Goal: Task Accomplishment & Management: Manage account settings

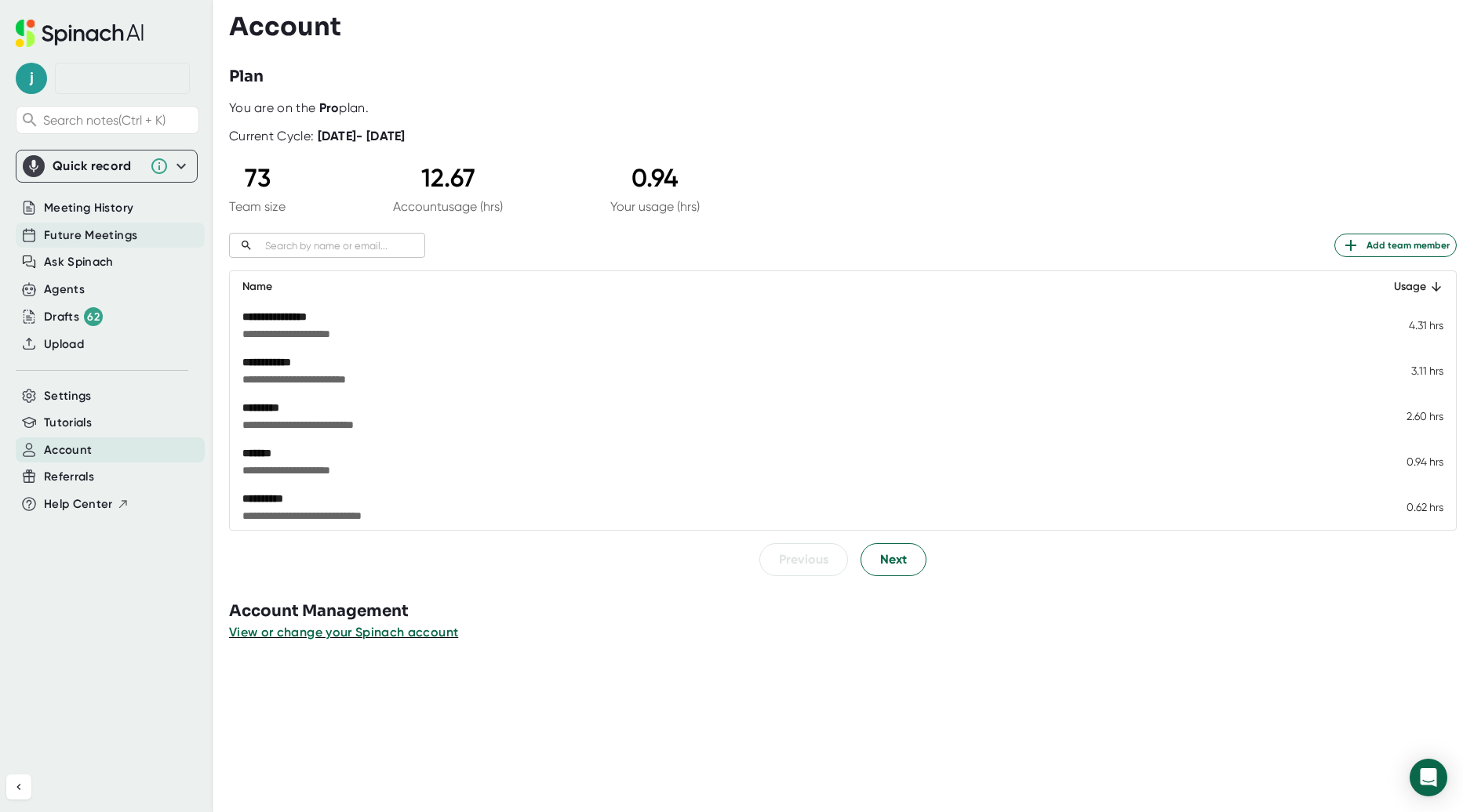
click at [101, 230] on span "Future Meetings" at bounding box center [90, 235] width 93 height 18
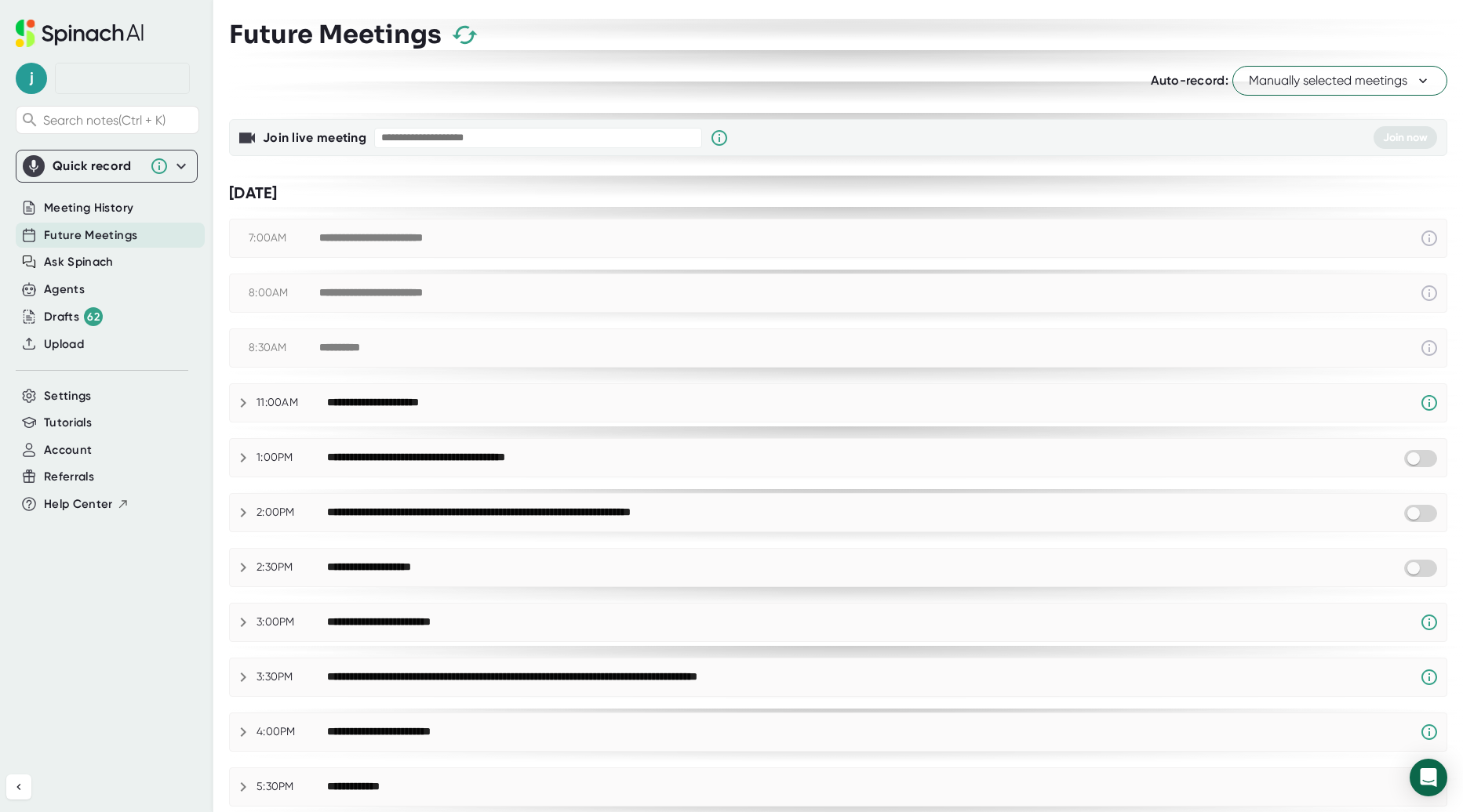
click at [1328, 78] on span "Manually selected meetings" at bounding box center [1340, 81] width 182 height 19
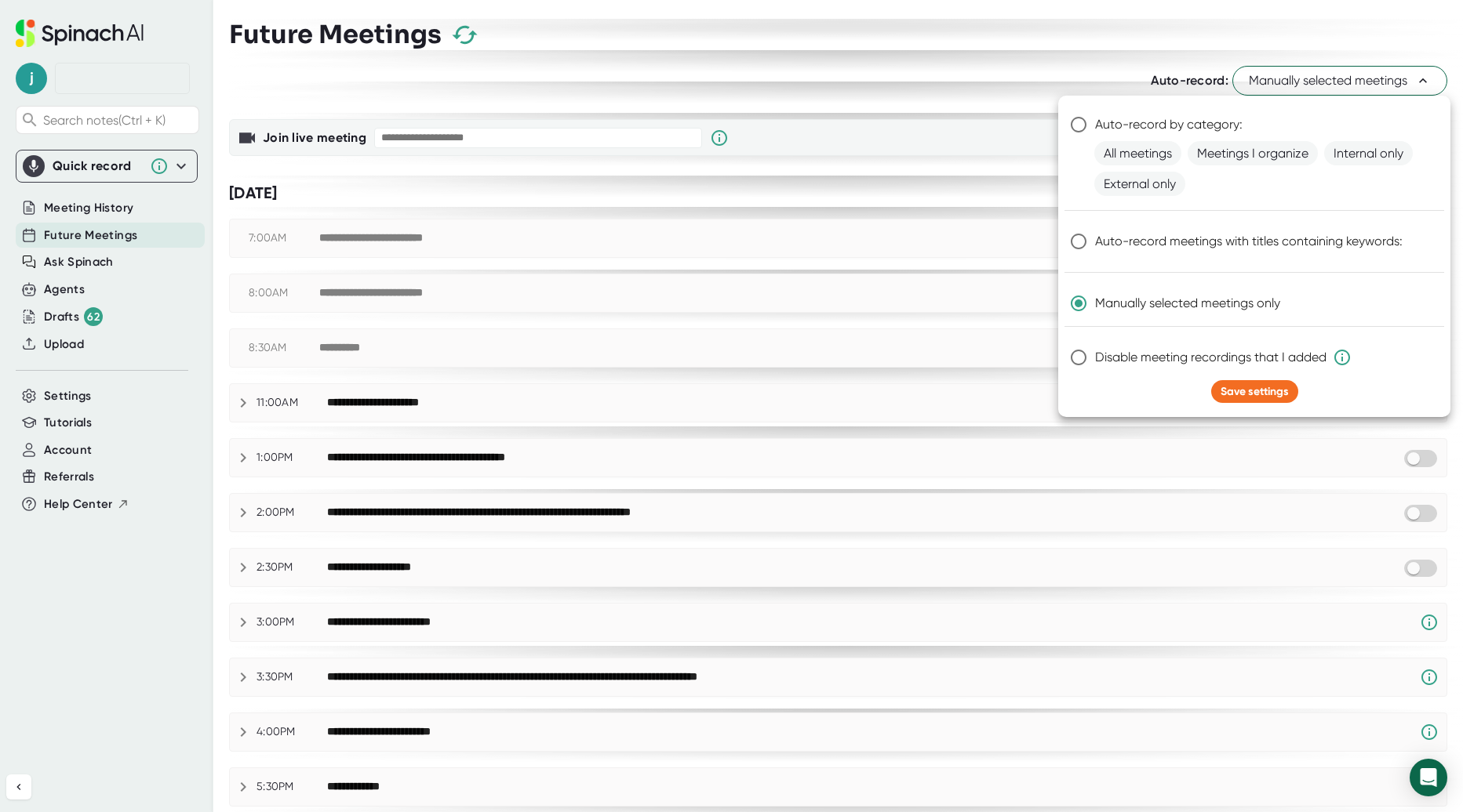
click at [1146, 121] on span "Auto-record by category:" at bounding box center [1168, 125] width 147 height 19
click at [1095, 121] on input "Auto-record by category:" at bounding box center [1078, 125] width 33 height 33
radio input "true"
click at [1267, 150] on span "Meetings I organize" at bounding box center [1252, 153] width 130 height 25
click at [1260, 393] on span "Save settings" at bounding box center [1255, 391] width 68 height 13
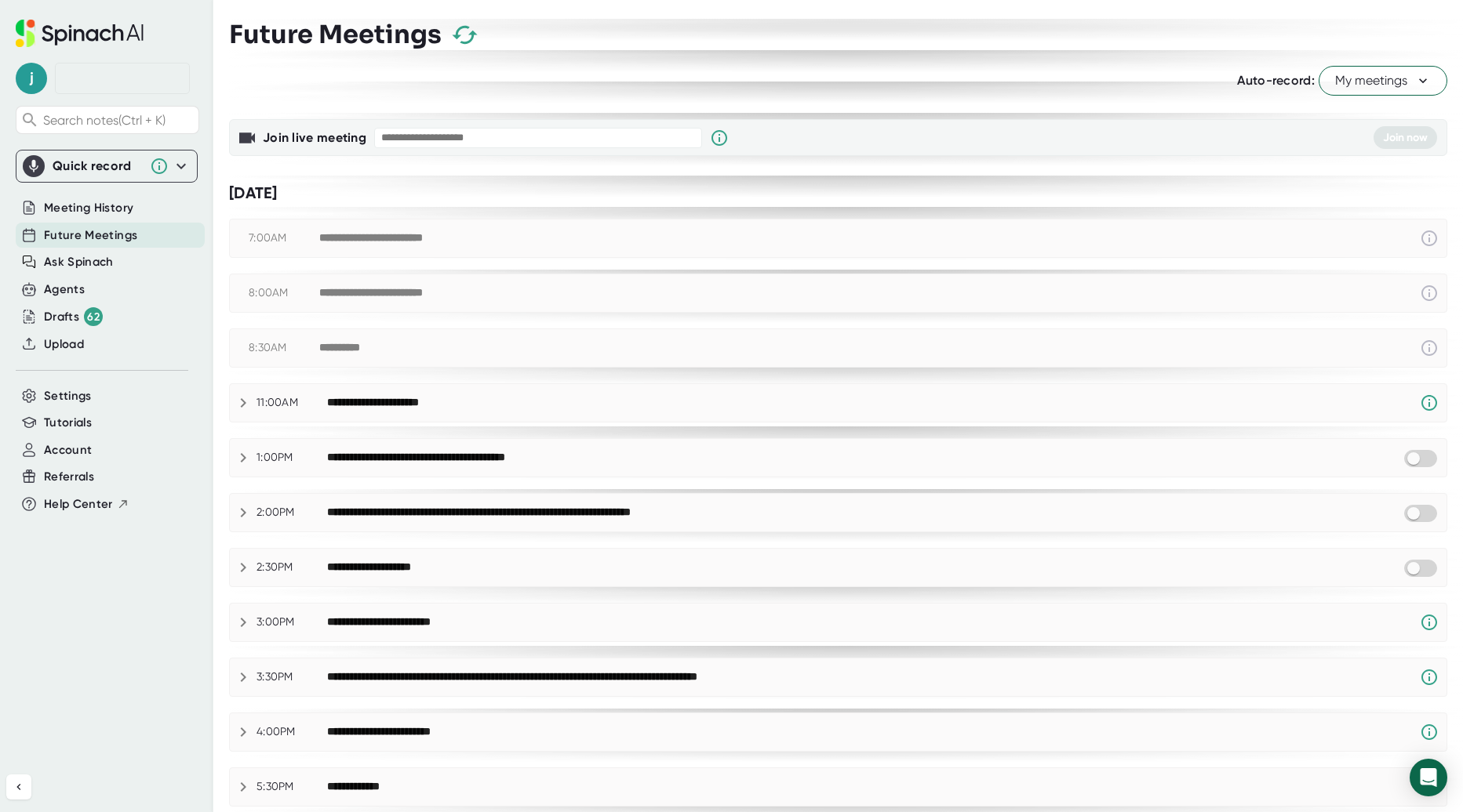
click at [397, 457] on div "**********" at bounding box center [453, 458] width 252 height 14
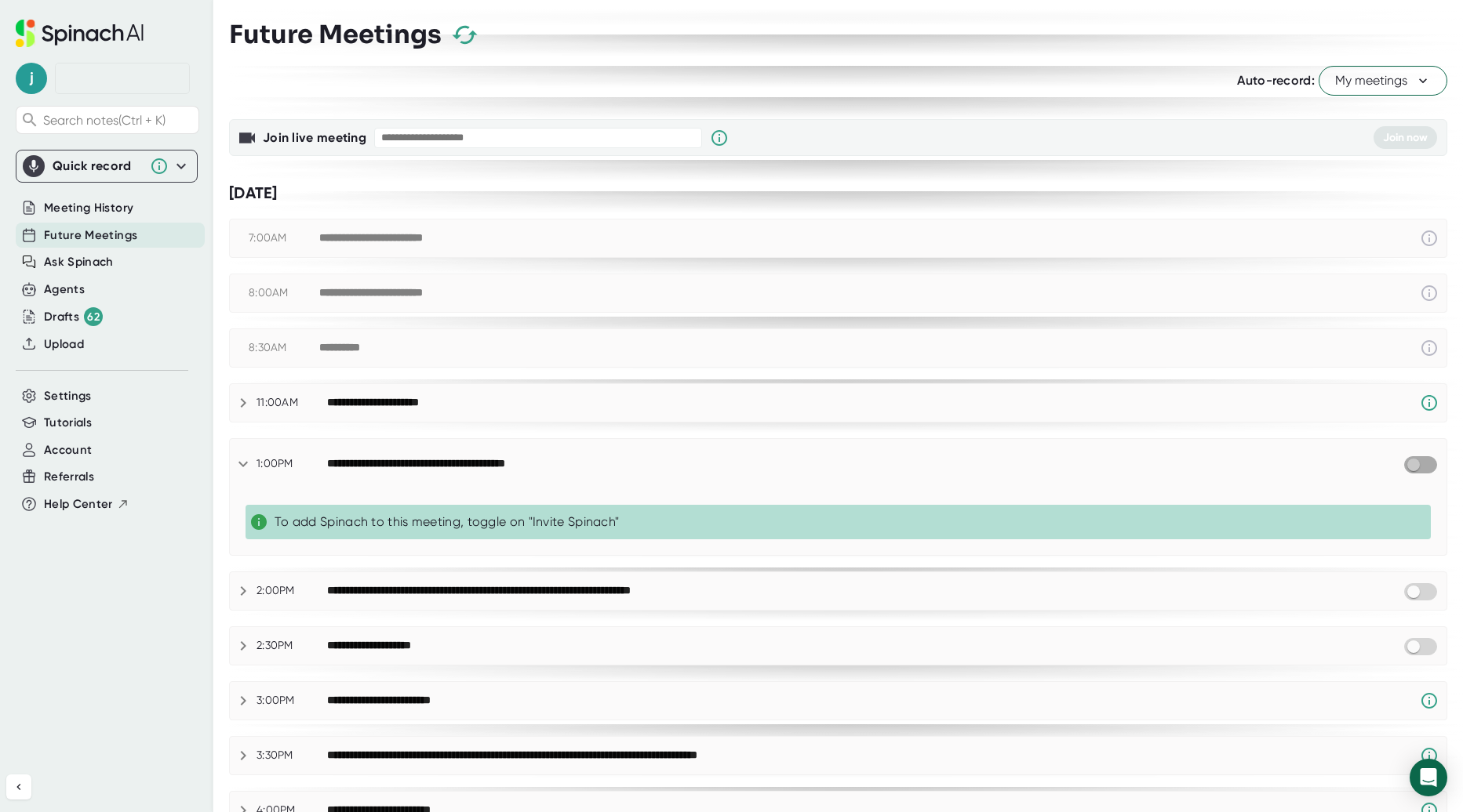
click at [1414, 464] on input "checkbox" at bounding box center [1413, 465] width 44 height 14
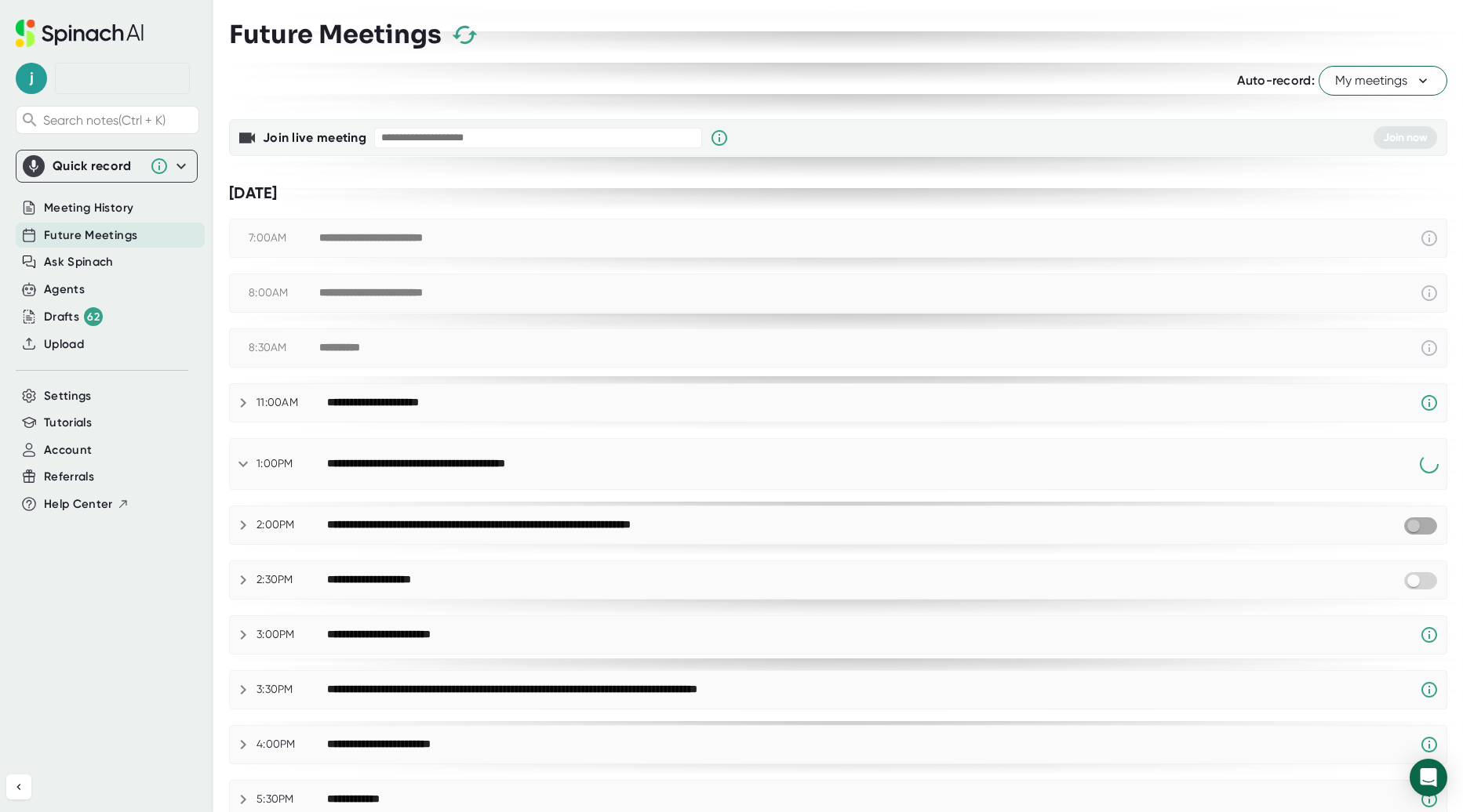
click at [1412, 521] on input "checkbox" at bounding box center [1413, 526] width 44 height 14
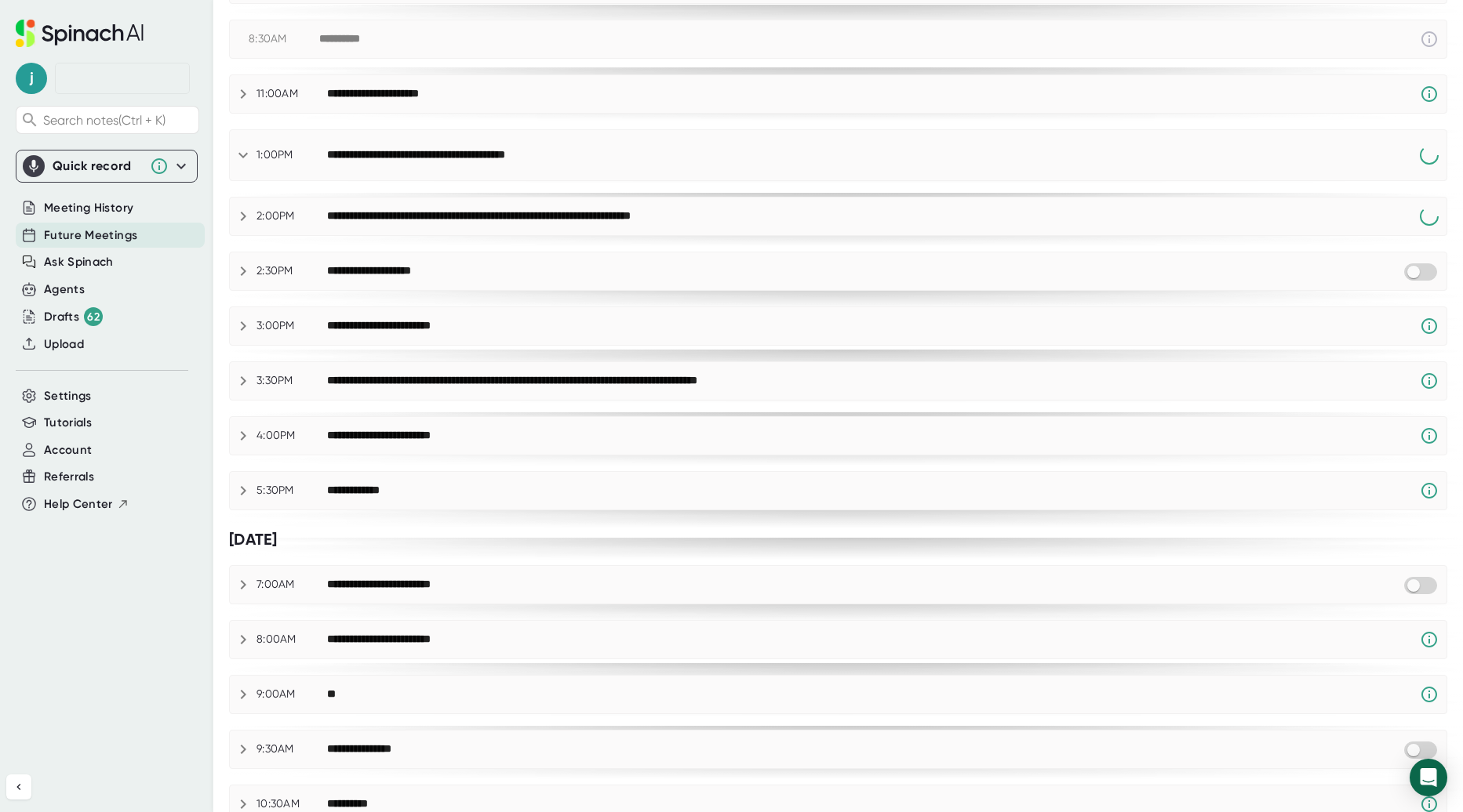
scroll to position [313, 0]
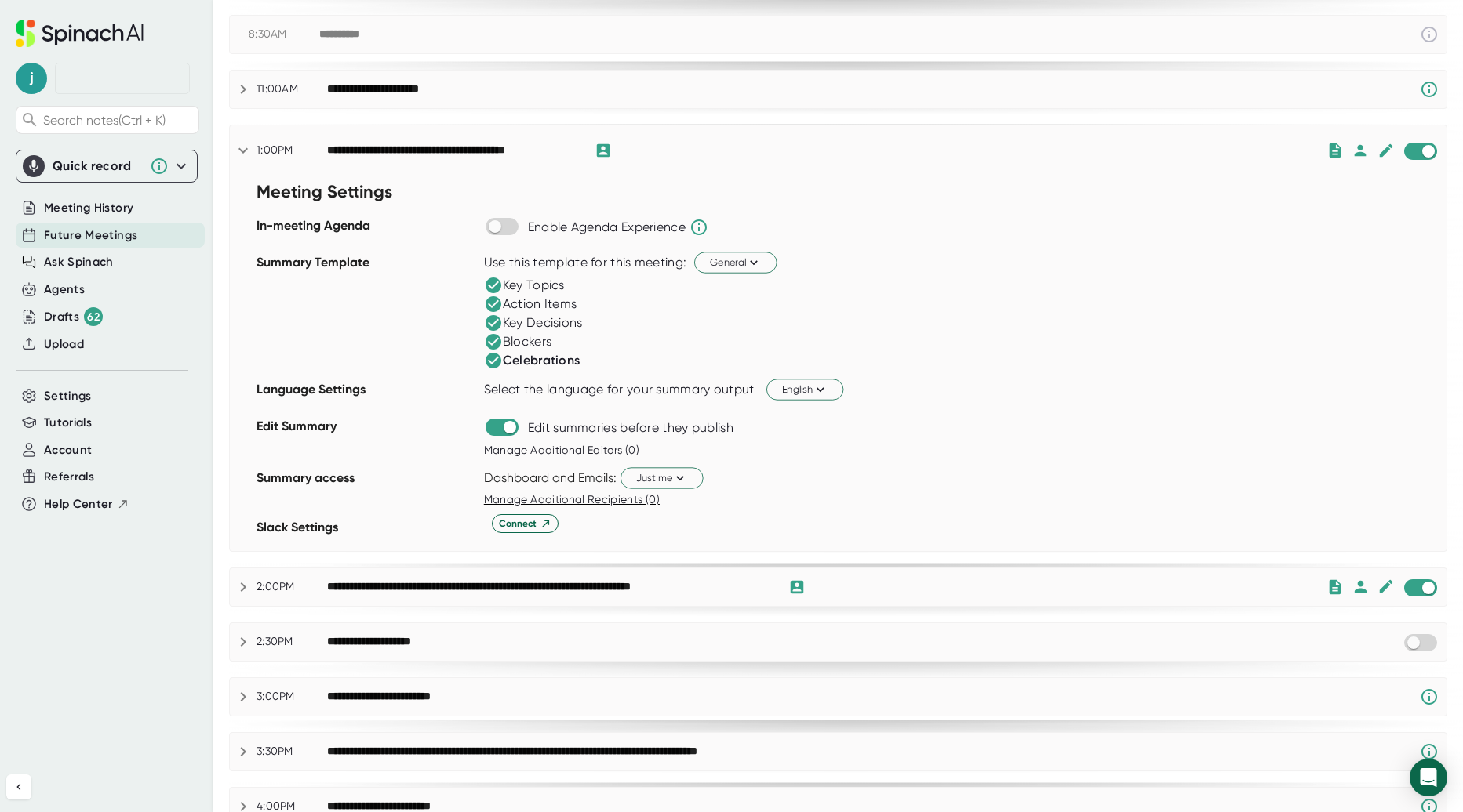
click at [488, 362] on icon at bounding box center [493, 361] width 16 height 16
click at [508, 229] on input "checkbox" at bounding box center [494, 226] width 44 height 14
click at [704, 225] on icon at bounding box center [699, 227] width 19 height 19
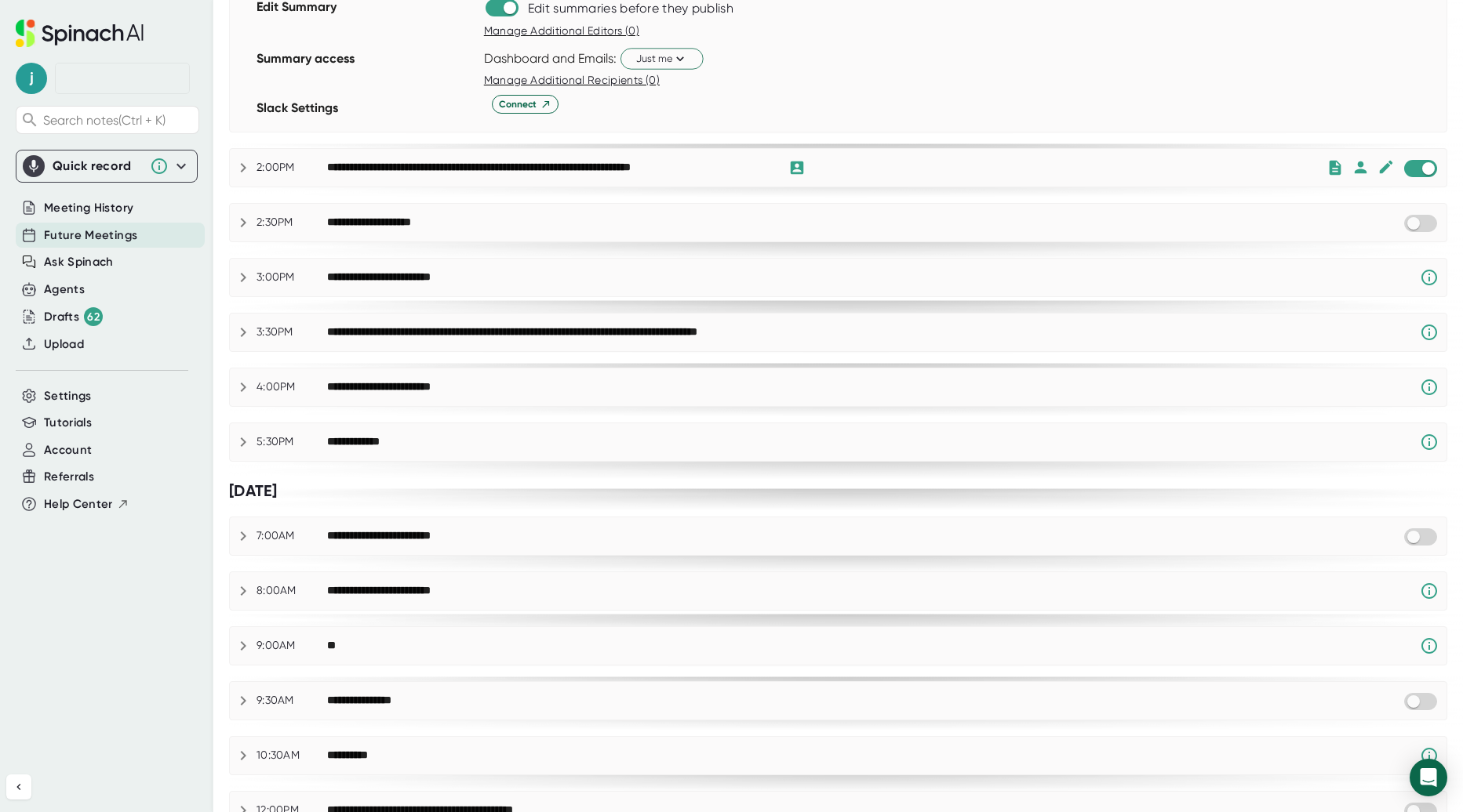
scroll to position [863, 0]
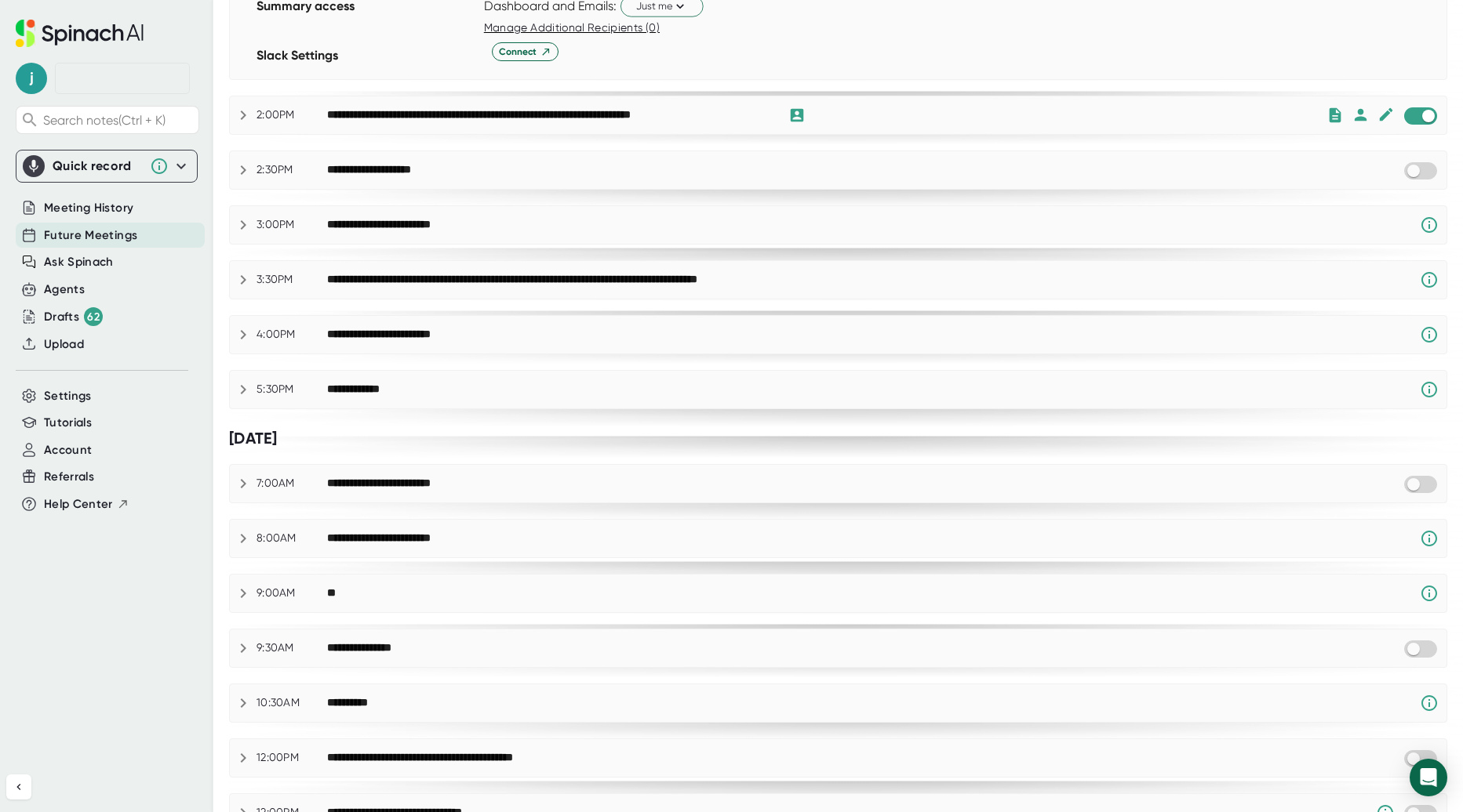
click at [242, 112] on icon at bounding box center [243, 116] width 6 height 9
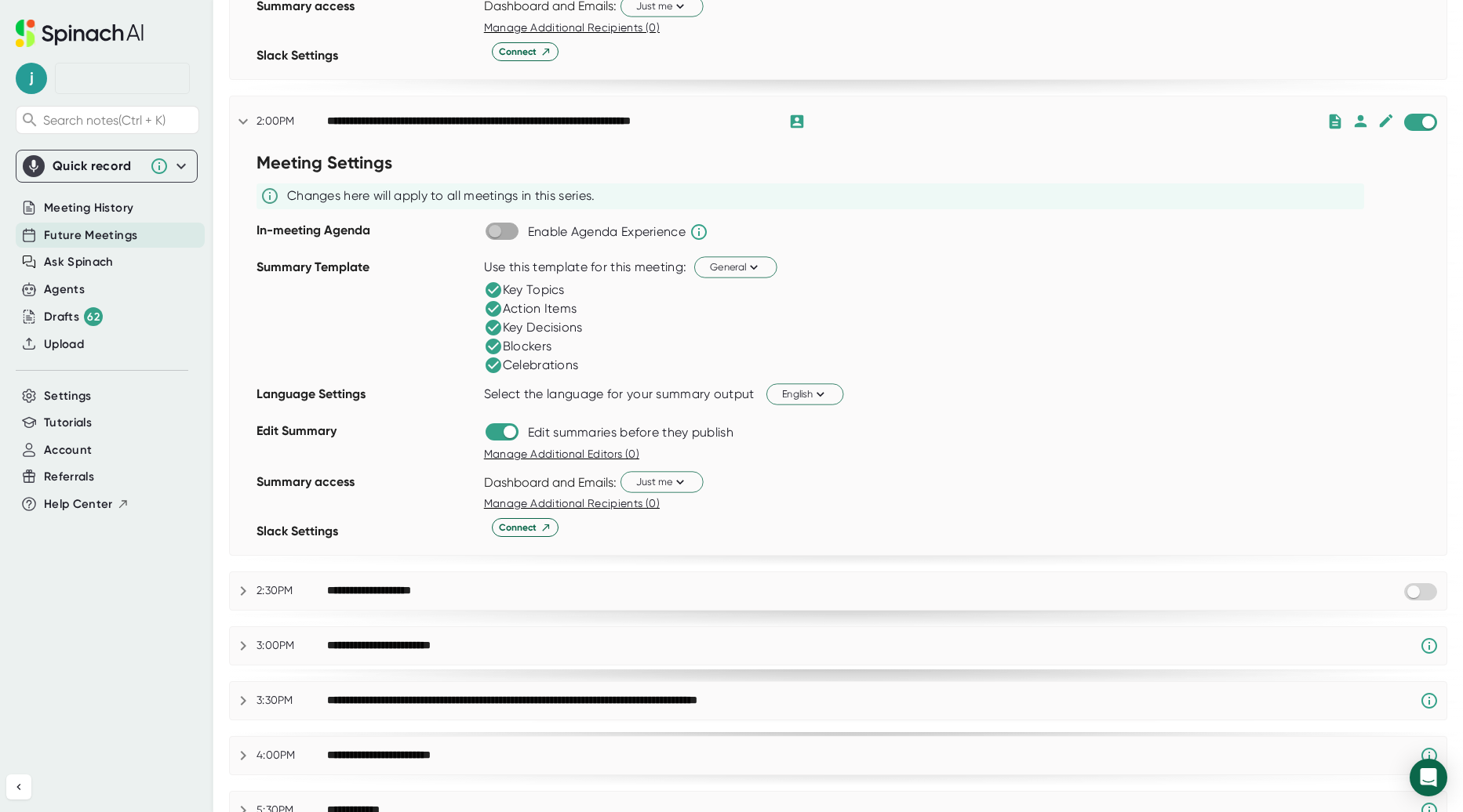
click at [511, 225] on input "checkbox" at bounding box center [494, 231] width 44 height 14
click at [494, 366] on icon at bounding box center [493, 366] width 19 height 19
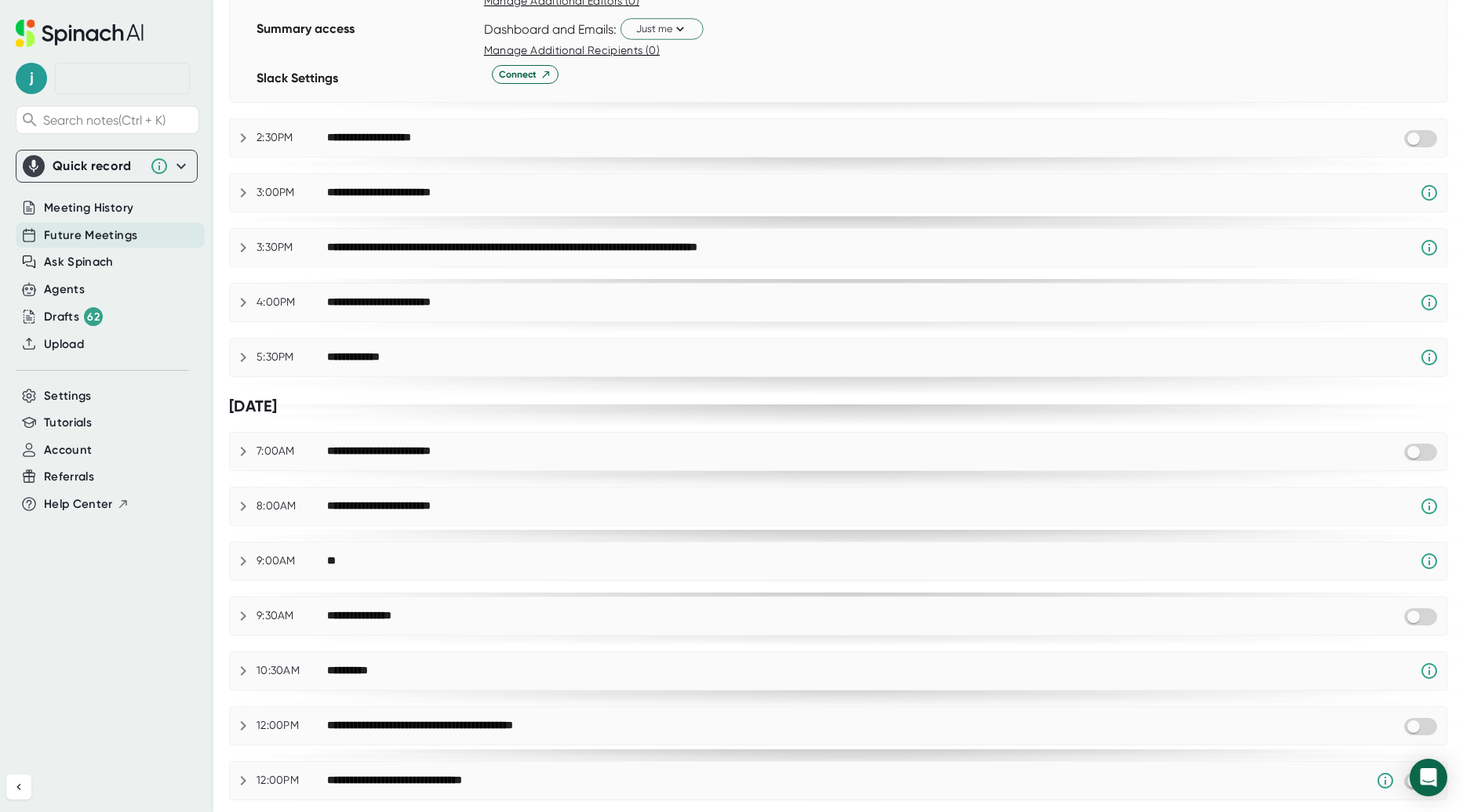
scroll to position [1550, 0]
